Goal: Information Seeking & Learning: Learn about a topic

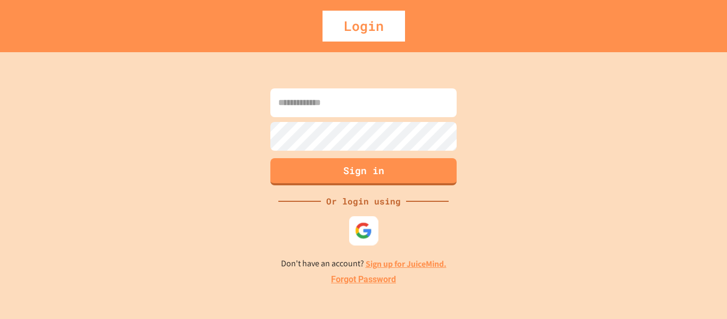
click at [361, 230] on img at bounding box center [364, 230] width 18 height 18
click at [382, 114] on input at bounding box center [363, 102] width 186 height 29
type input "**********"
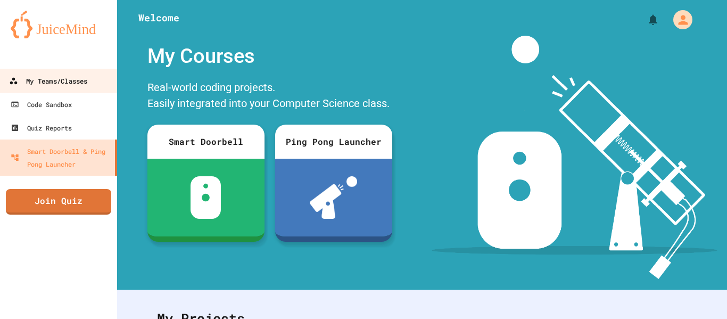
click at [56, 86] on div "My Teams/Classes" at bounding box center [48, 80] width 78 height 13
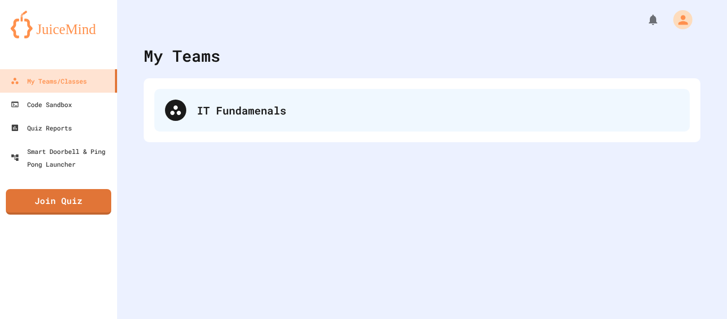
click at [225, 96] on div "IT Fundamenals" at bounding box center [421, 110] width 535 height 43
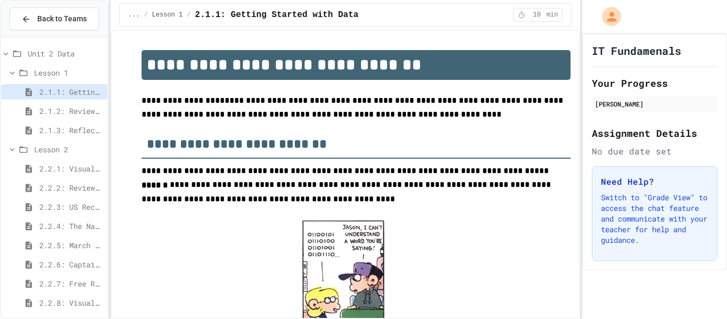
scroll to position [235, 0]
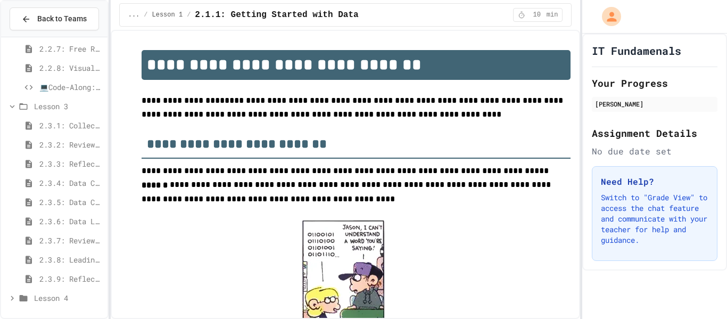
click at [41, 302] on span "Lesson 4" at bounding box center [68, 297] width 69 height 11
click at [78, 260] on span "4.1.1: What is Digital Information" at bounding box center [71, 259] width 64 height 11
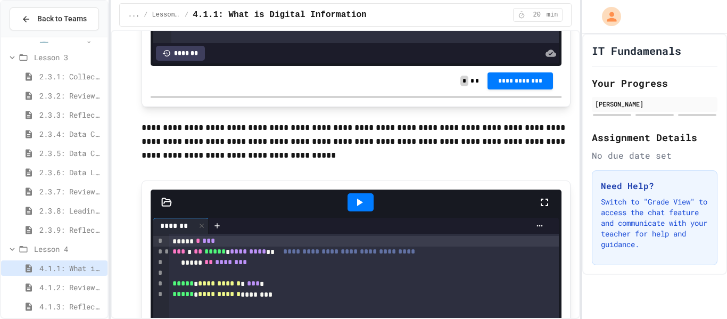
scroll to position [3107, 0]
